Goal: Task Accomplishment & Management: Use online tool/utility

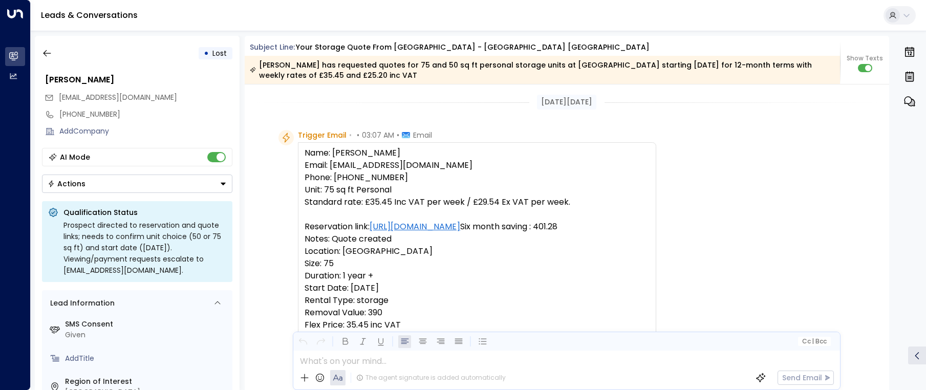
scroll to position [2399, 0]
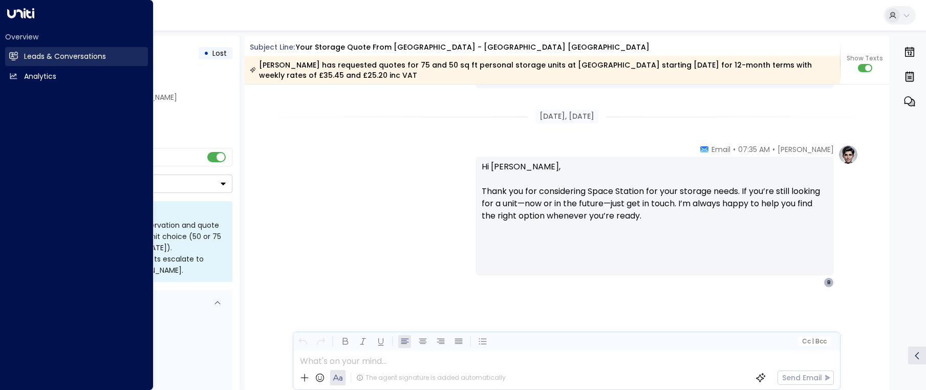
click at [13, 53] on icon at bounding box center [14, 56] width 8 height 6
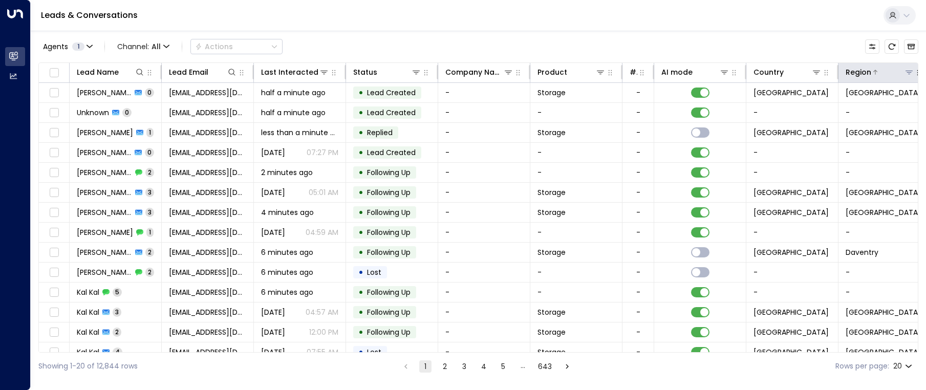
click at [910, 71] on icon at bounding box center [909, 73] width 7 height 4
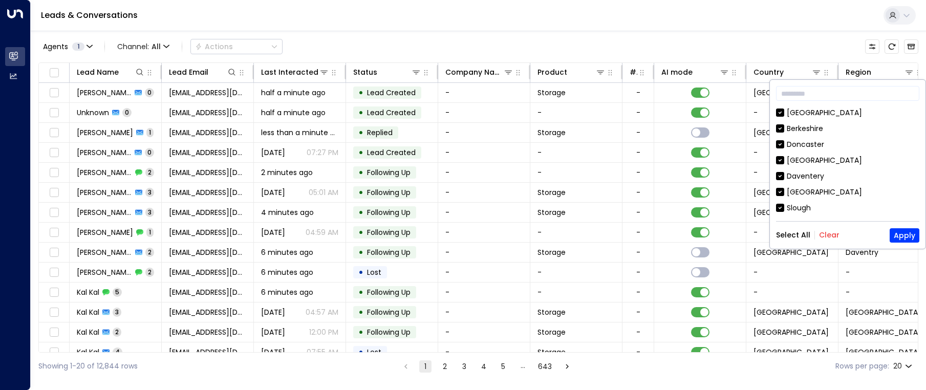
click at [829, 234] on button "Clear" at bounding box center [829, 235] width 20 height 8
click at [908, 232] on button "Apply" at bounding box center [905, 235] width 30 height 14
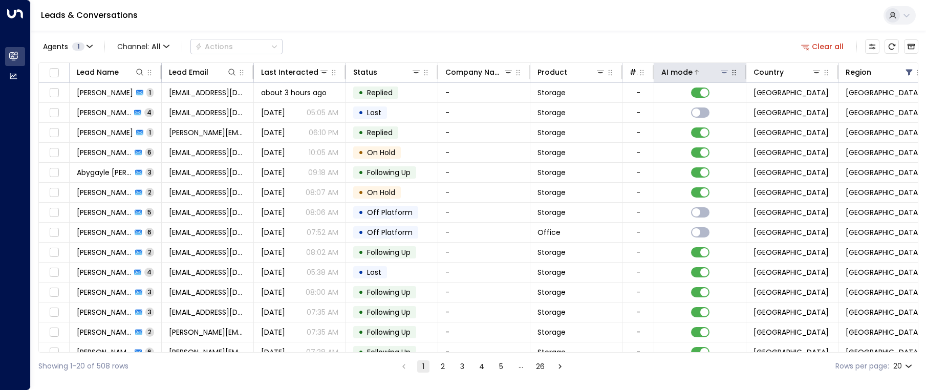
click at [700, 75] on div at bounding box center [711, 72] width 37 height 10
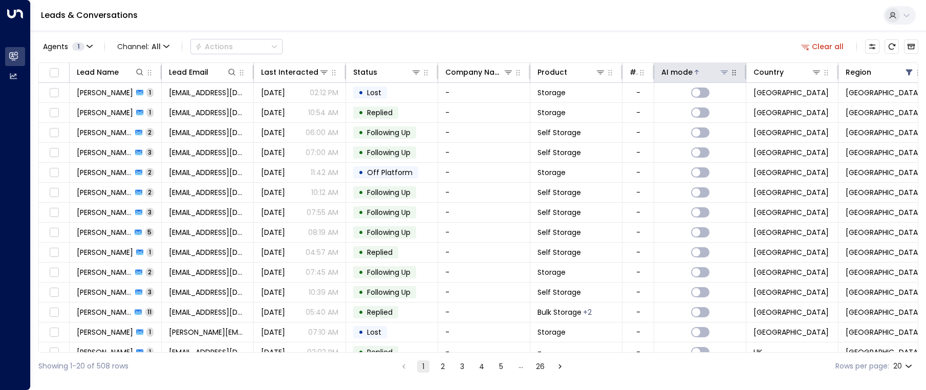
click at [726, 70] on icon at bounding box center [724, 72] width 8 height 8
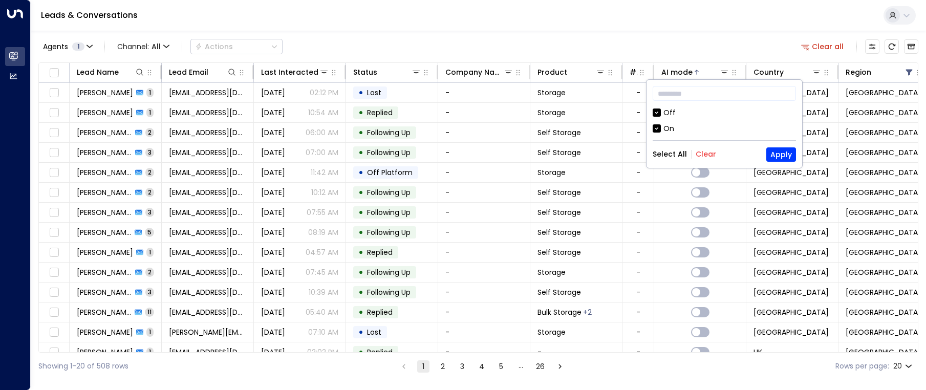
click at [611, 28] on div "Leads & Conversations" at bounding box center [478, 15] width 895 height 31
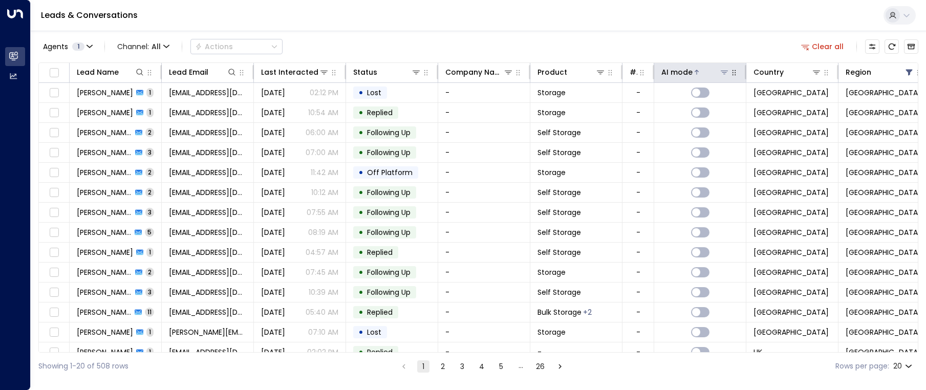
click at [689, 76] on div "AI mode" at bounding box center [676, 72] width 31 height 12
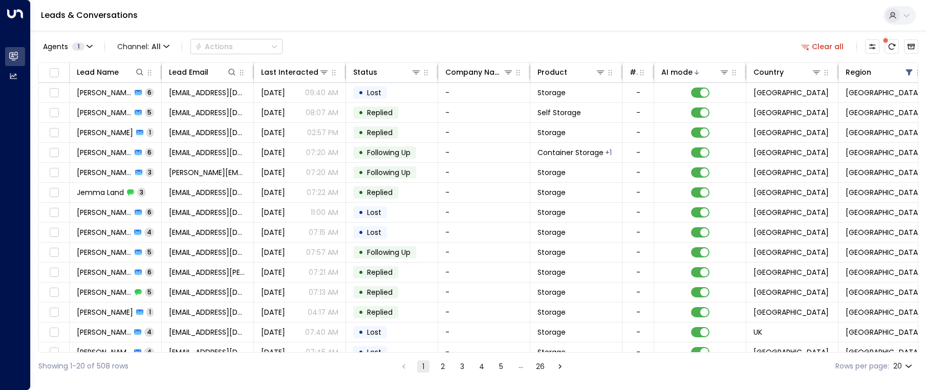
click at [905, 366] on body "Overview Leads & Conversations Leads & Conversations Analytics Analytics Leads …" at bounding box center [463, 190] width 926 height 380
click at [909, 369] on li "100" at bounding box center [902, 369] width 29 height 18
type input "***"
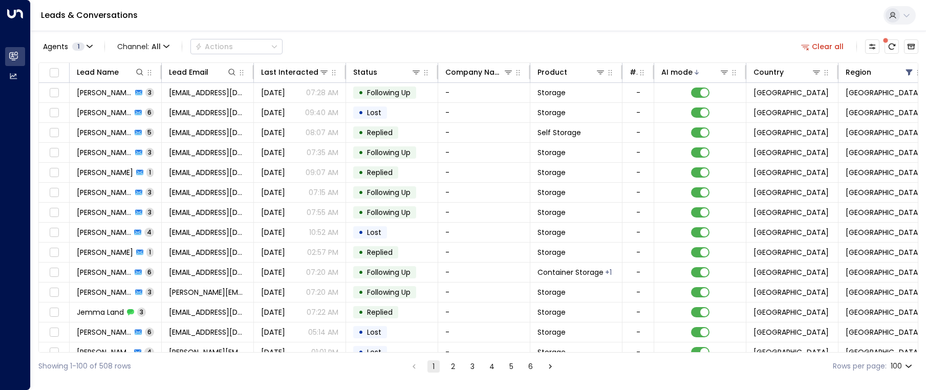
click at [532, 366] on button "6" at bounding box center [531, 366] width 12 height 12
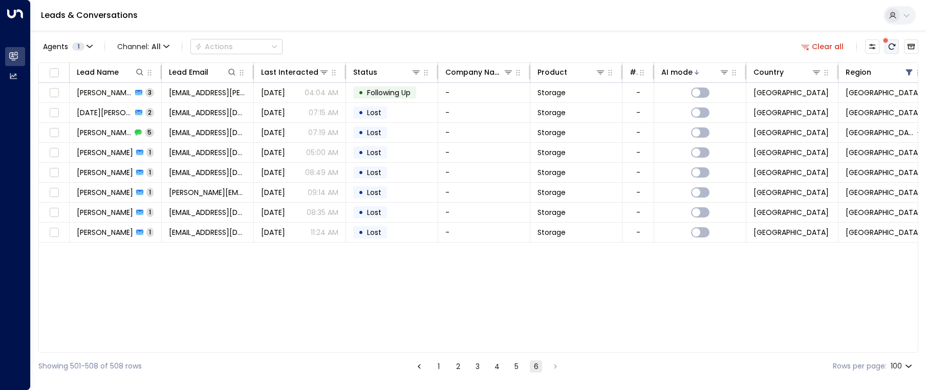
click at [890, 49] on icon "There are new threads available. Refresh the grid to view the latest updates." at bounding box center [892, 46] width 8 height 8
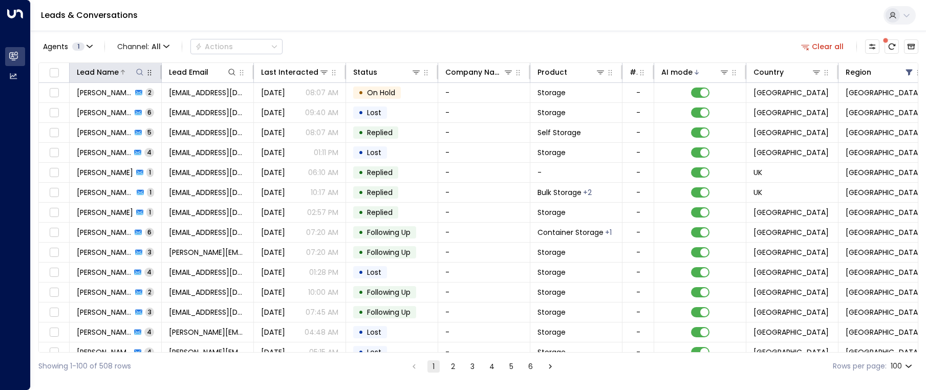
click at [141, 74] on icon at bounding box center [139, 72] width 7 height 7
click at [140, 77] on button at bounding box center [140, 72] width 10 height 10
click at [139, 71] on icon at bounding box center [140, 72] width 8 height 8
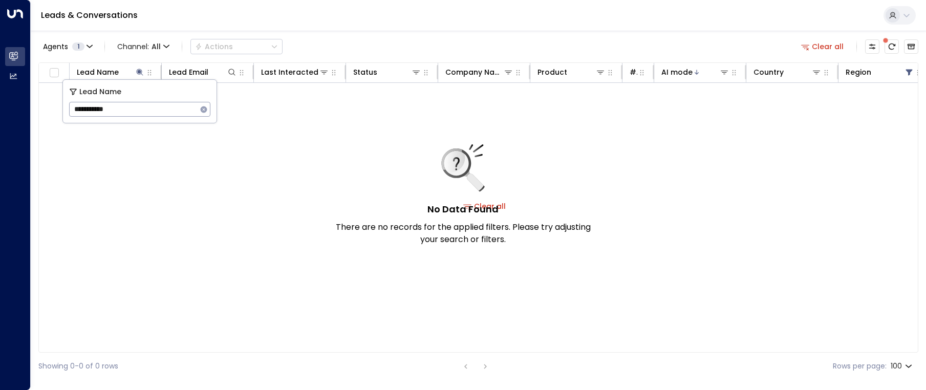
type input "**********"
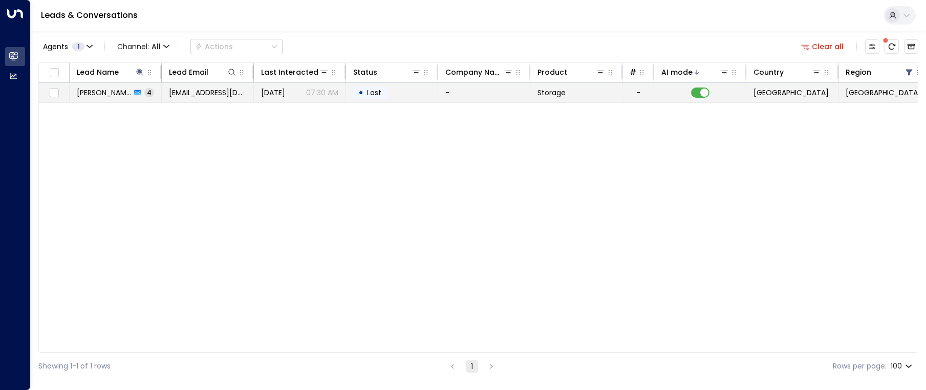
click at [431, 101] on td "• Lost" at bounding box center [392, 92] width 92 height 19
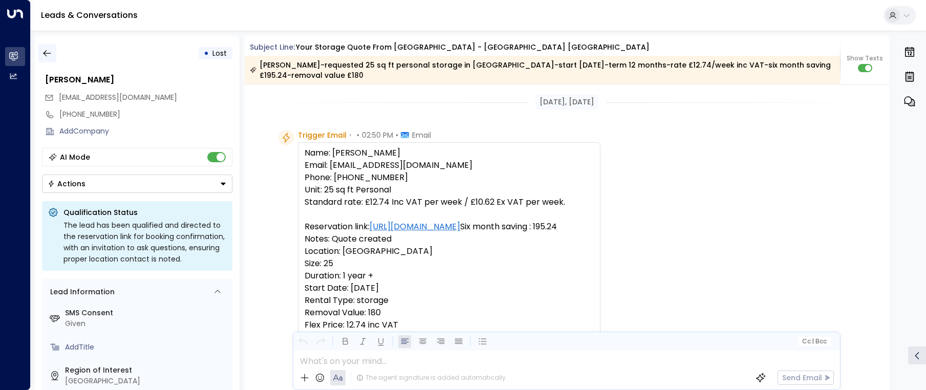
click at [49, 57] on icon "button" at bounding box center [47, 53] width 10 height 10
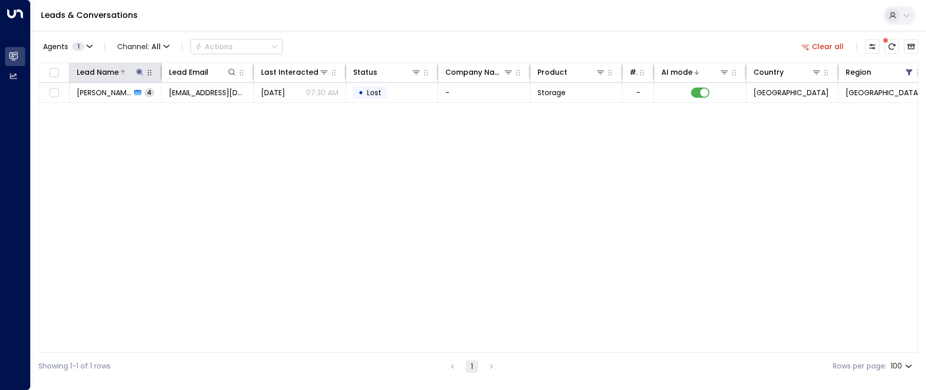
click at [141, 75] on icon at bounding box center [140, 72] width 8 height 8
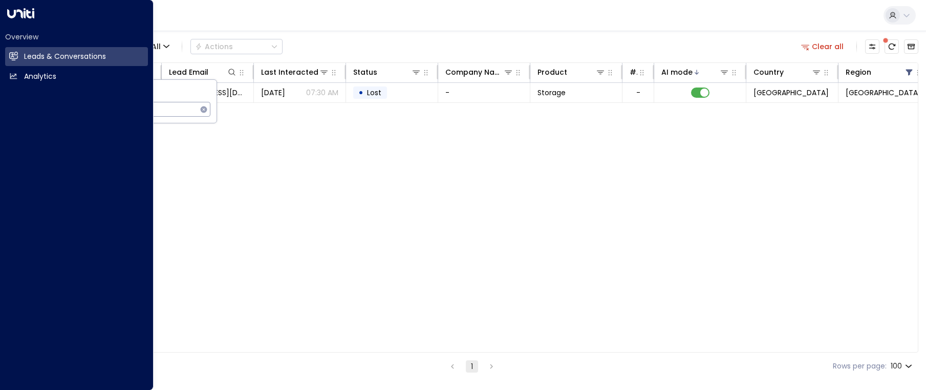
drag, startPoint x: 142, startPoint y: 112, endPoint x: 28, endPoint y: 101, distance: 115.2
click at [28, 101] on body "**********" at bounding box center [463, 190] width 926 height 380
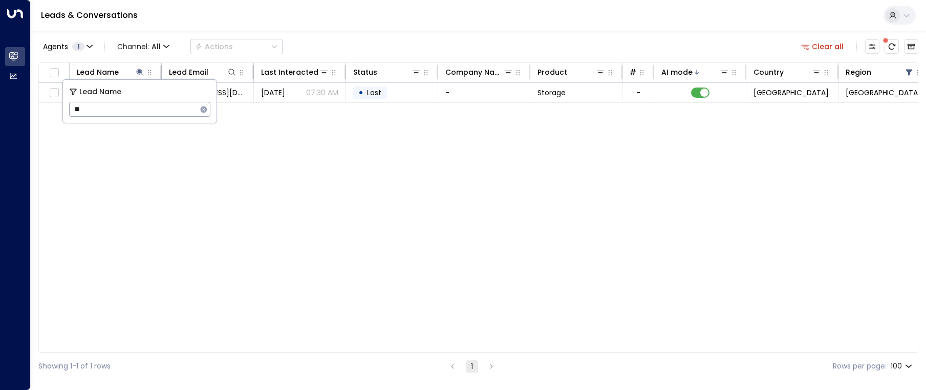
type input "*"
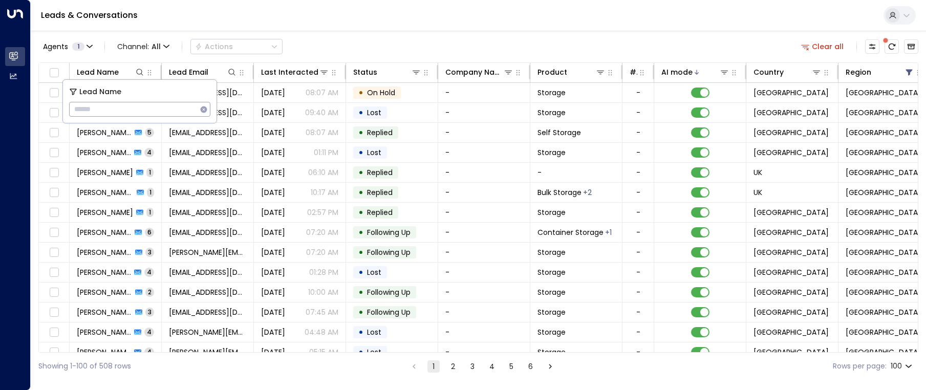
type input "**********"
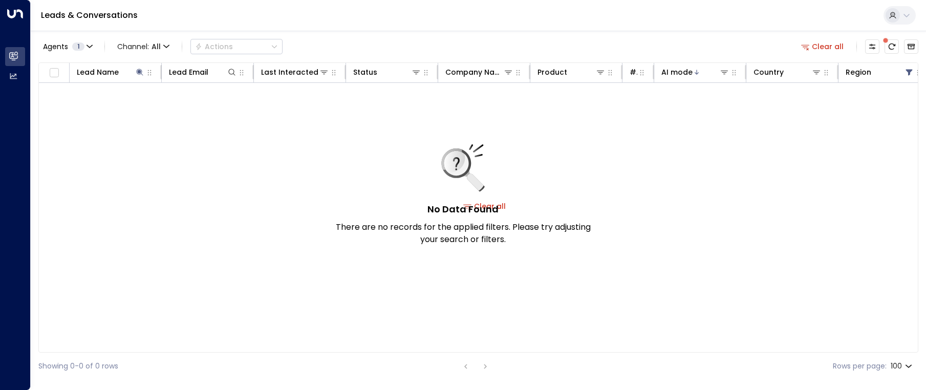
click at [291, 104] on div "No Data Found There are no records for the applied filters. Please try adjustin…" at bounding box center [485, 206] width 892 height 247
